Goal: Task Accomplishment & Management: Manage account settings

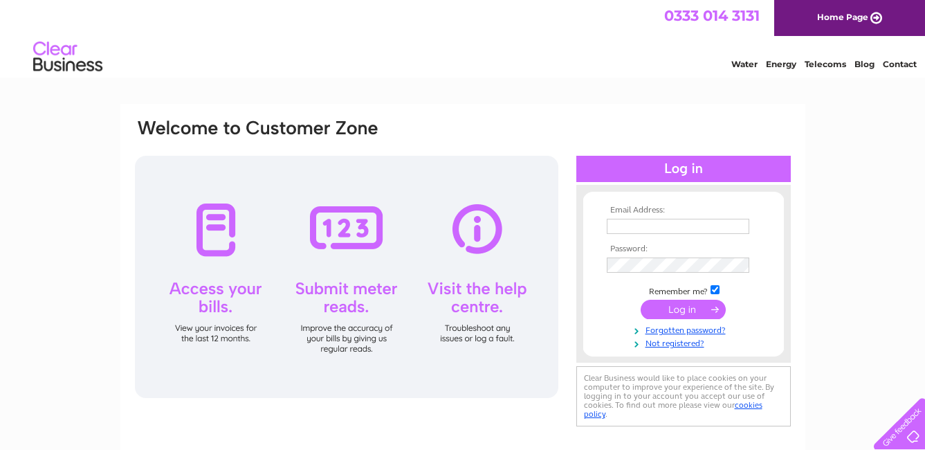
type input "[EMAIL_ADDRESS][DOMAIN_NAME]"
click at [670, 310] on input "submit" at bounding box center [683, 309] width 85 height 19
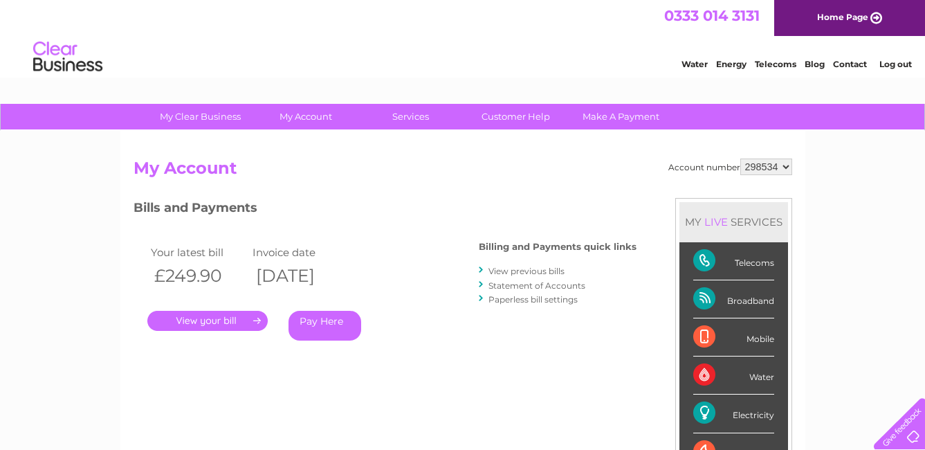
click at [535, 284] on link "Statement of Accounts" at bounding box center [537, 285] width 97 height 10
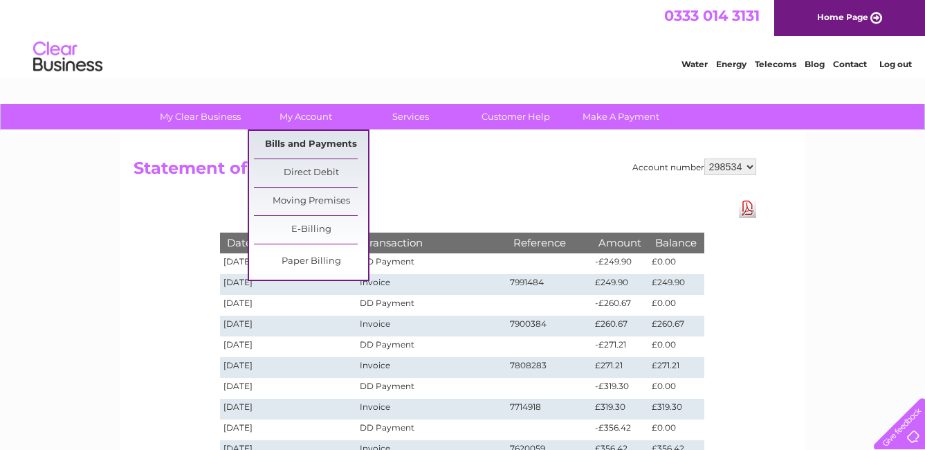
click at [315, 140] on link "Bills and Payments" at bounding box center [311, 145] width 114 height 28
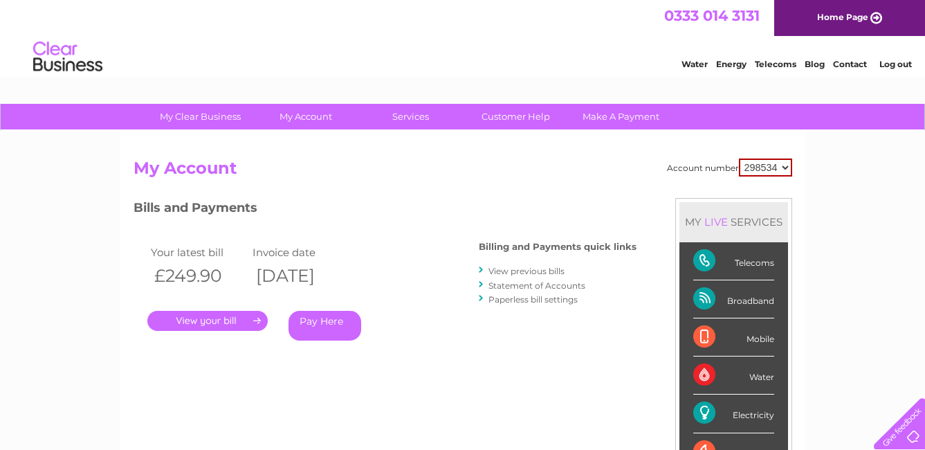
click at [516, 271] on link "View previous bills" at bounding box center [527, 271] width 76 height 10
